Goal: Browse casually

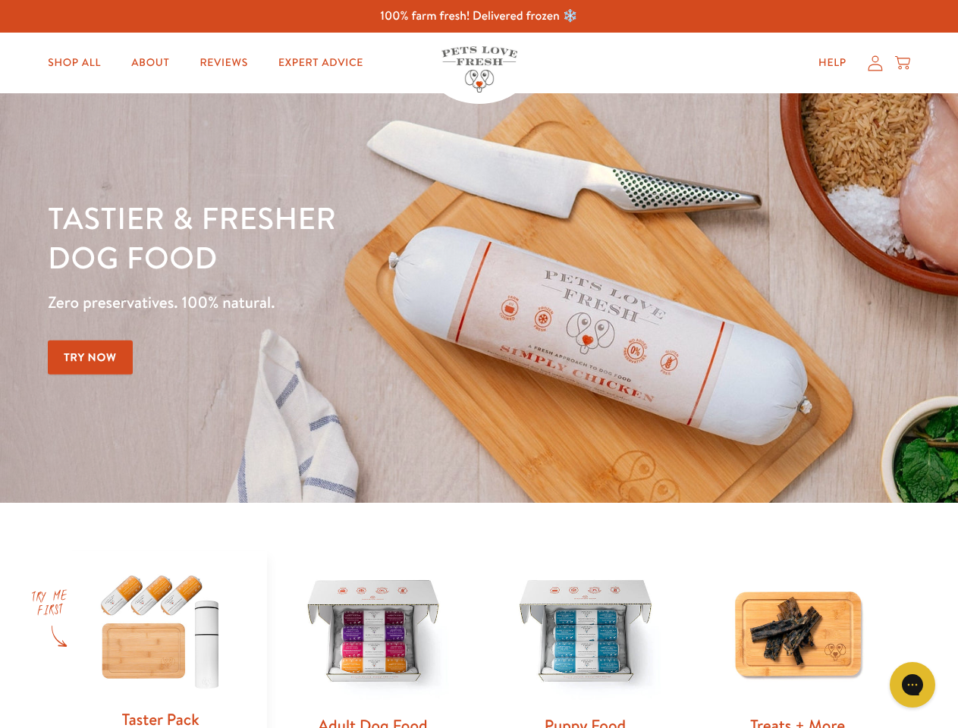
click at [478, 364] on div "Tastier & fresher dog food Zero preservatives. 100% natural. Try Now" at bounding box center [335, 298] width 575 height 200
click at [912, 685] on icon "Open gorgias live chat" at bounding box center [911, 684] width 14 height 14
